Goal: Find specific page/section: Find specific page/section

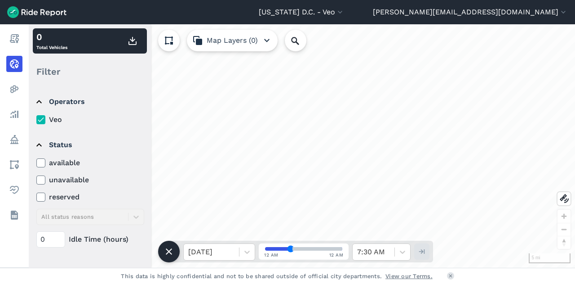
click at [43, 163] on icon at bounding box center [41, 162] width 8 height 9
click at [36, 163] on input "available" at bounding box center [36, 160] width 0 height 6
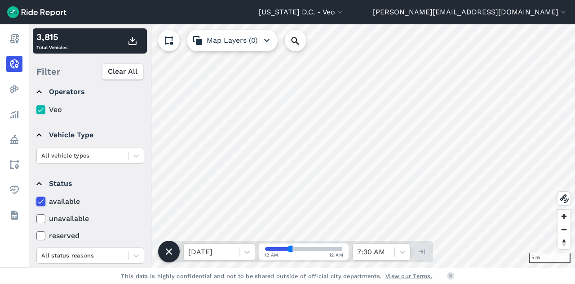
scroll to position [130, 0]
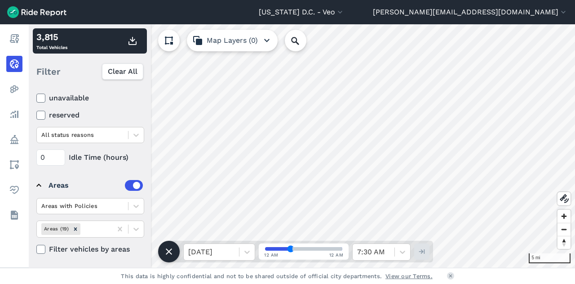
click at [36, 248] on div at bounding box center [40, 249] width 9 height 9
click at [36, 248] on input "Filter vehicles by areas" at bounding box center [36, 247] width 0 height 6
click at [39, 249] on icon at bounding box center [41, 249] width 8 height 9
click at [36, 249] on input "Filter vehicles by areas" at bounding box center [36, 247] width 0 height 6
click at [136, 227] on icon at bounding box center [136, 228] width 9 height 9
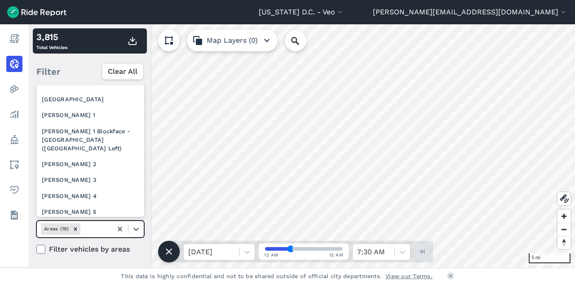
scroll to position [0, 0]
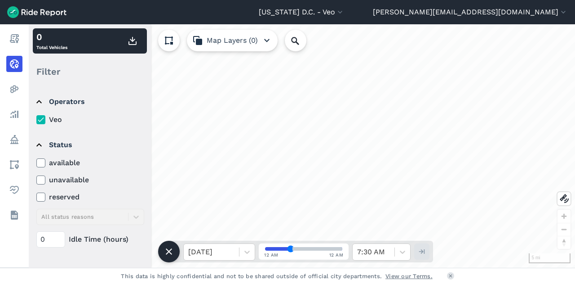
click at [43, 163] on icon at bounding box center [41, 162] width 8 height 9
click at [36, 163] on input "available" at bounding box center [36, 160] width 0 height 6
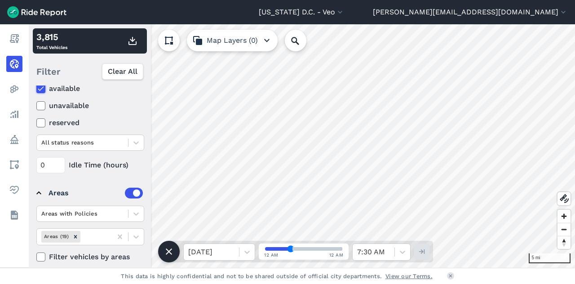
scroll to position [130, 0]
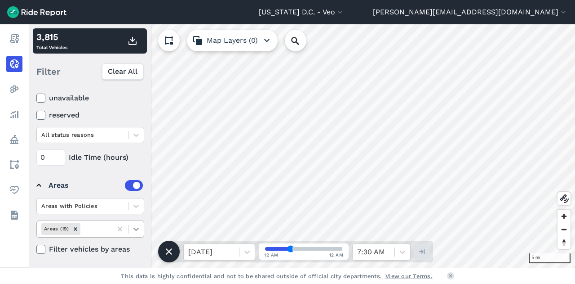
click at [137, 226] on icon at bounding box center [136, 228] width 9 height 9
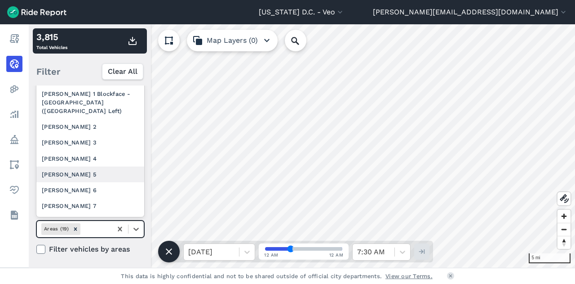
scroll to position [168, 0]
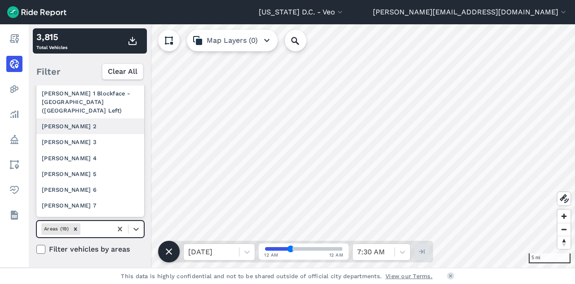
click at [97, 134] on div "[PERSON_NAME] 2" at bounding box center [90, 126] width 108 height 16
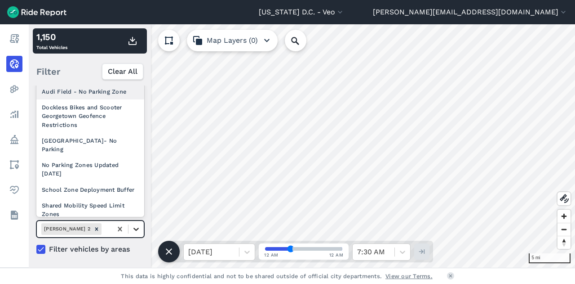
click at [135, 225] on icon at bounding box center [136, 228] width 9 height 9
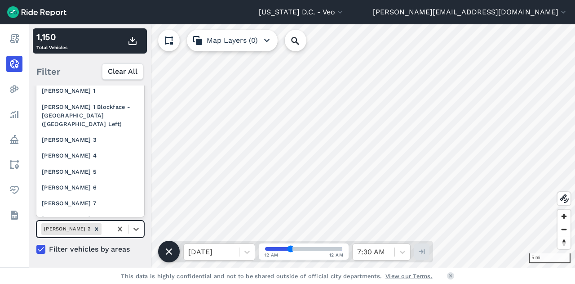
scroll to position [156, 0]
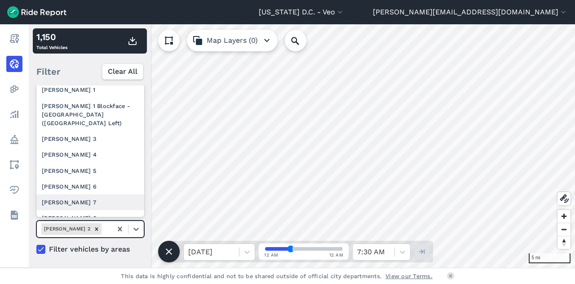
click at [81, 206] on div "[PERSON_NAME] 7" at bounding box center [90, 202] width 108 height 16
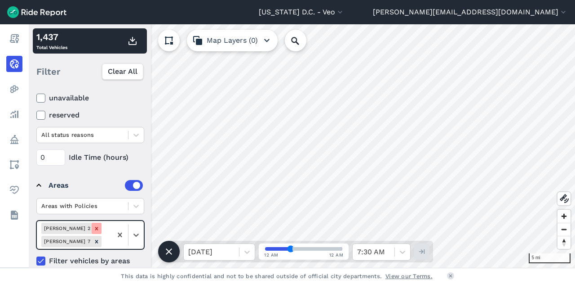
click at [95, 228] on icon "Remove Ward 2" at bounding box center [96, 228] width 3 height 3
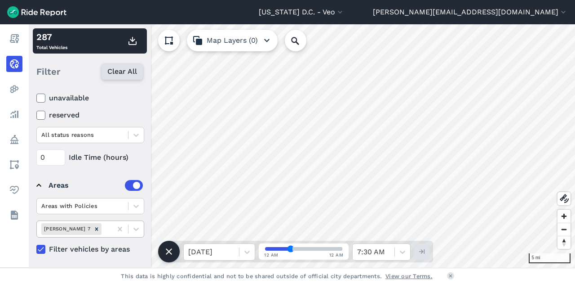
click at [115, 75] on span "Clear All" at bounding box center [122, 71] width 30 height 11
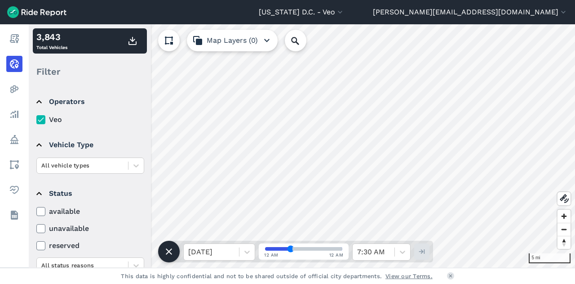
click at [46, 210] on label "available" at bounding box center [90, 211] width 108 height 11
click at [36, 210] on input "available" at bounding box center [36, 209] width 0 height 6
click at [46, 210] on label "available" at bounding box center [90, 211] width 108 height 11
click at [36, 210] on input "available" at bounding box center [36, 209] width 0 height 6
click at [43, 210] on icon at bounding box center [41, 211] width 8 height 9
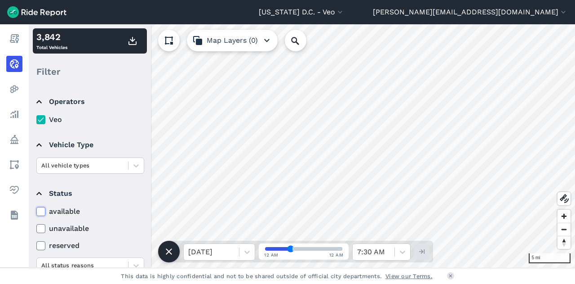
click at [36, 210] on input "available" at bounding box center [36, 209] width 0 height 6
